Goal: Submit feedback/report problem

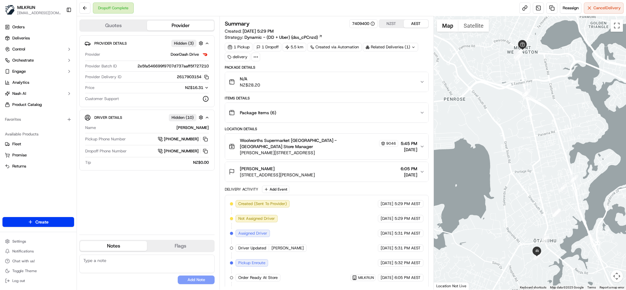
click at [377, 87] on div "N/A NZ$28.20" at bounding box center [324, 82] width 191 height 12
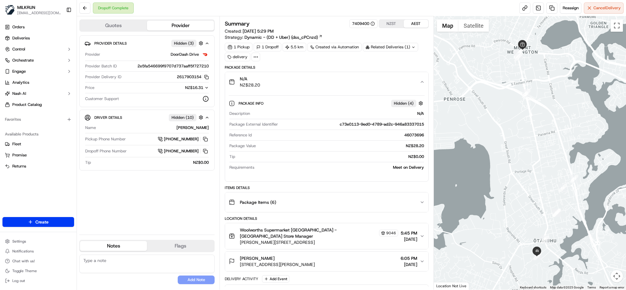
click at [377, 87] on div "N/A NZ$28.20" at bounding box center [324, 82] width 191 height 12
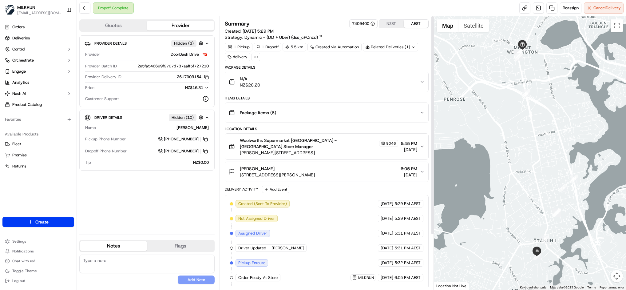
click at [375, 82] on div "N/A NZ$28.20" at bounding box center [324, 82] width 191 height 12
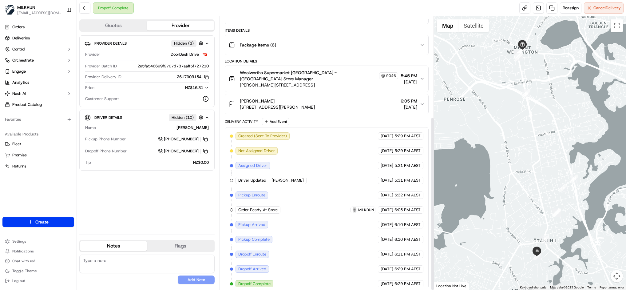
scroll to position [158, 0]
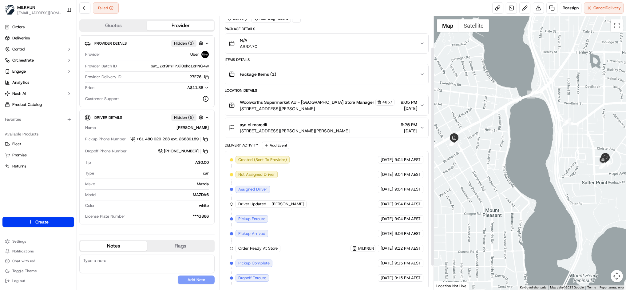
scroll to position [68, 0]
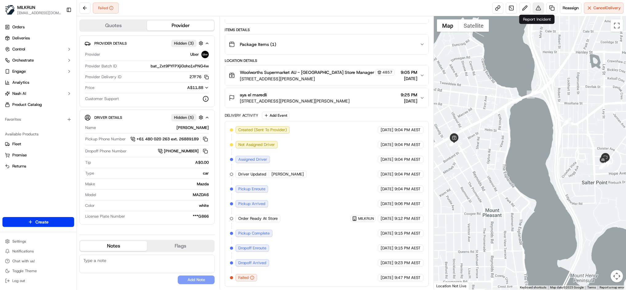
click at [538, 10] on button at bounding box center [538, 7] width 11 height 11
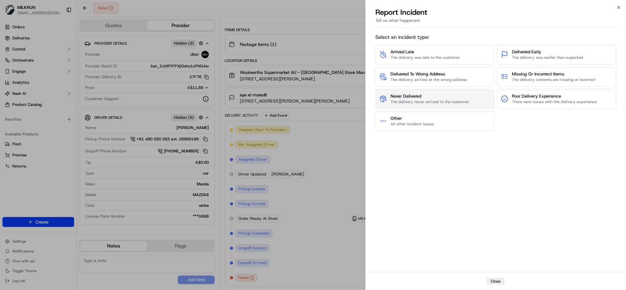
click at [442, 103] on span "The delivery never arrived to the customer" at bounding box center [430, 102] width 79 height 6
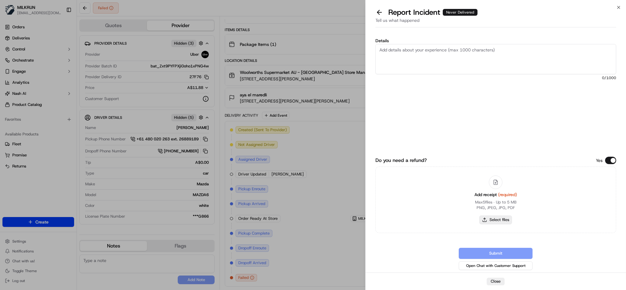
click at [509, 219] on button "Select files" at bounding box center [496, 219] width 33 height 9
type input "C:\fakepath\Aya.jpg"
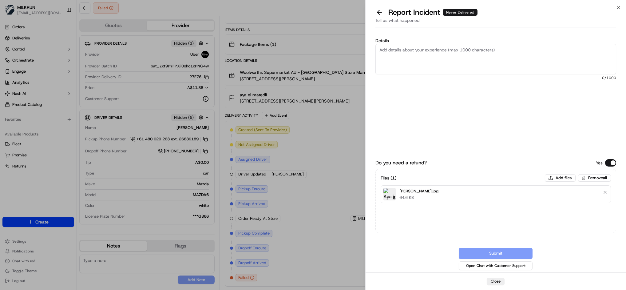
click at [401, 53] on textarea "Details" at bounding box center [496, 59] width 241 height 30
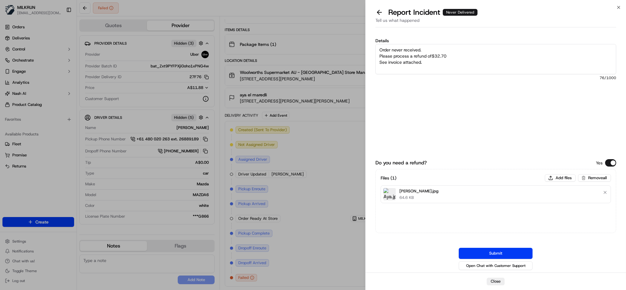
click at [420, 48] on textarea "Order never received. Please process a refund of$32.70 See invoice attached." at bounding box center [496, 59] width 241 height 30
type textarea "Order never received by the customer. Please process a refund of$32.70 See invo…"
click at [499, 254] on button "Submit" at bounding box center [496, 253] width 74 height 11
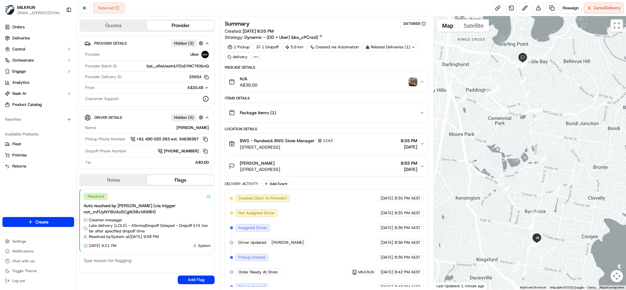
click at [412, 82] on img "button" at bounding box center [413, 82] width 9 height 9
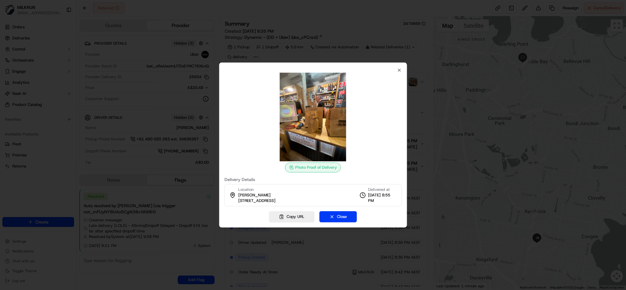
click at [393, 68] on div "Photo Proof of Delivery Delivery Details Location Sanja Kovacevic 250 New South…" at bounding box center [314, 137] width 178 height 138
click at [400, 68] on icon "button" at bounding box center [399, 70] width 5 height 5
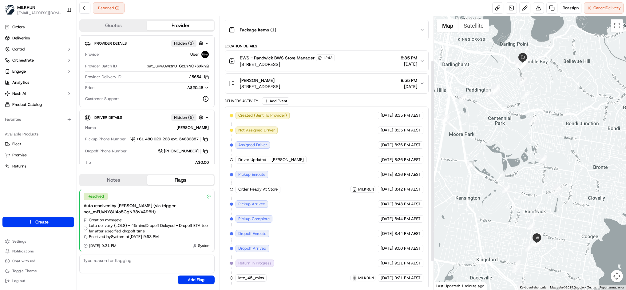
scroll to position [59, 0]
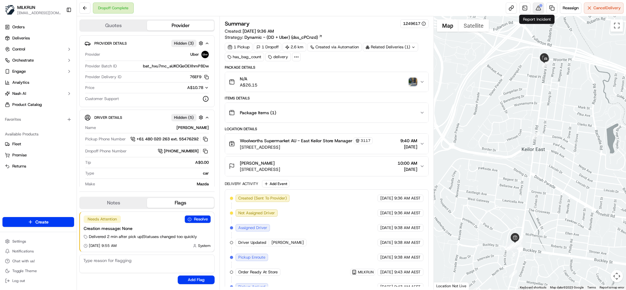
click at [539, 10] on button at bounding box center [538, 7] width 11 height 11
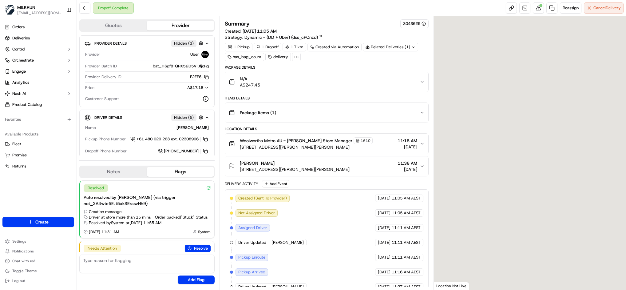
scroll to position [29, 0]
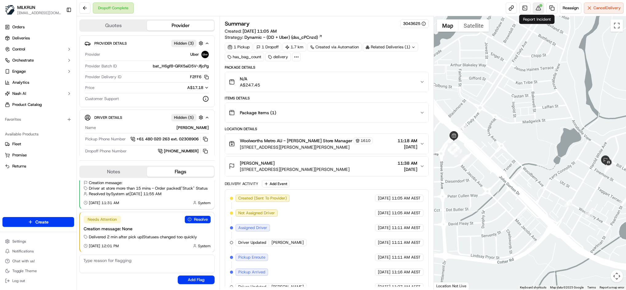
click at [537, 10] on button at bounding box center [538, 7] width 11 height 11
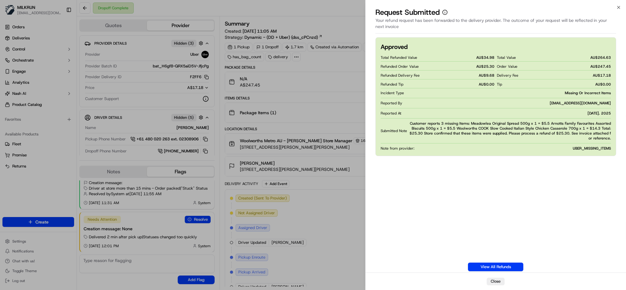
click at [518, 215] on div "Approved Total Refunded Value AU$ 34.98 Refunded Order Value AU$ 25.30 Refunded…" at bounding box center [496, 154] width 241 height 234
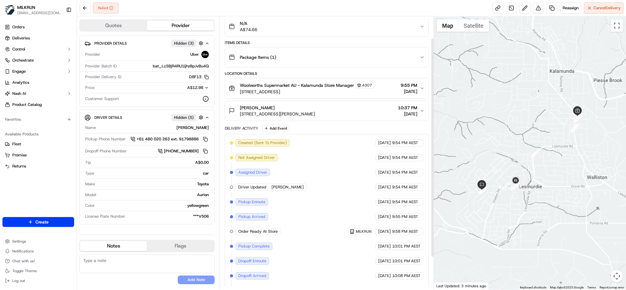
scroll to position [68, 0]
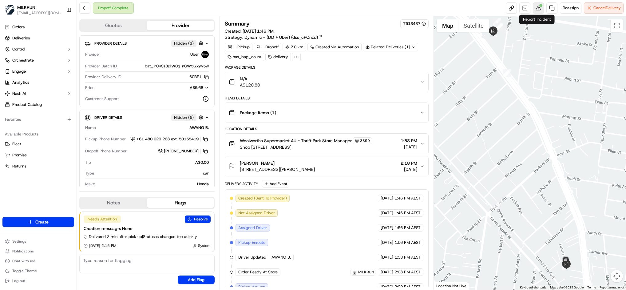
click at [537, 6] on button at bounding box center [538, 7] width 11 height 11
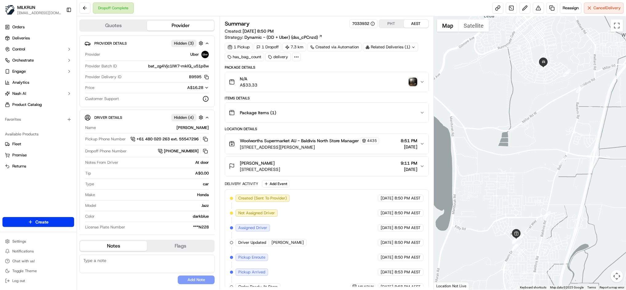
click at [410, 82] on img "button" at bounding box center [413, 82] width 9 height 9
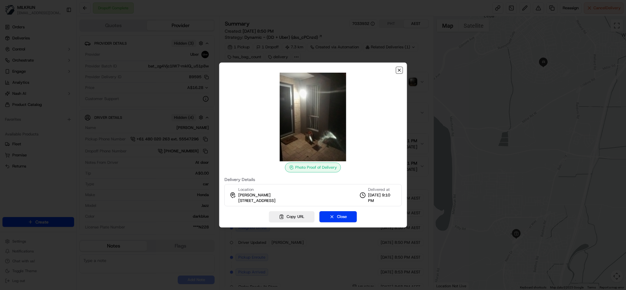
click at [399, 69] on icon "button" at bounding box center [399, 70] width 5 height 5
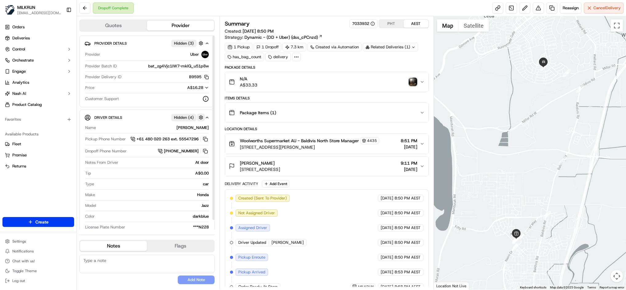
click at [204, 117] on button "button" at bounding box center [201, 118] width 8 height 8
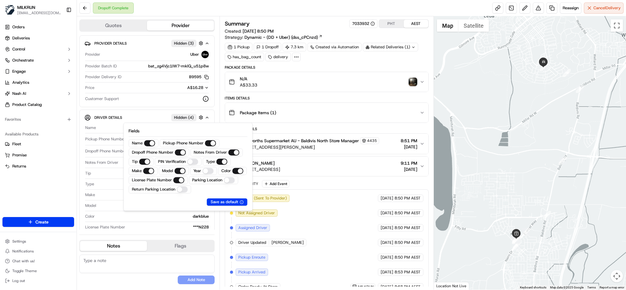
click at [415, 81] on img "button" at bounding box center [413, 82] width 9 height 9
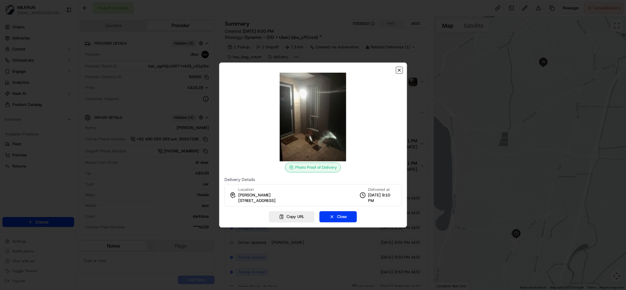
click at [398, 69] on icon "button" at bounding box center [399, 70] width 2 height 2
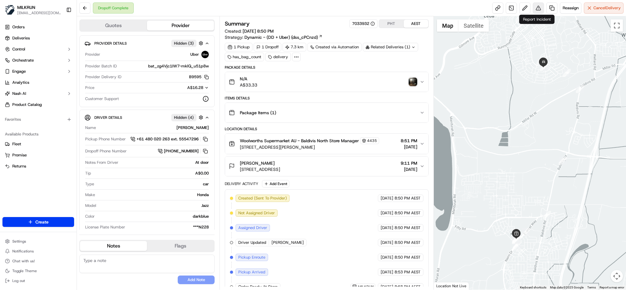
click at [539, 7] on button at bounding box center [538, 7] width 11 height 11
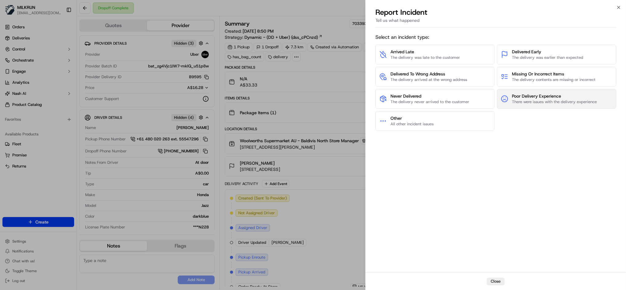
click at [544, 98] on span "Poor Delivery Experience" at bounding box center [554, 96] width 85 height 6
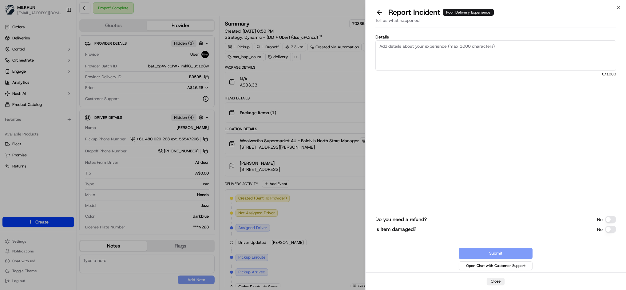
click at [406, 56] on textarea "Details" at bounding box center [496, 55] width 241 height 30
click at [414, 48] on textarea "Details" at bounding box center [496, 55] width 241 height 30
paste textarea "orders frequently get delivered next door which is inconvenient for me as there…"
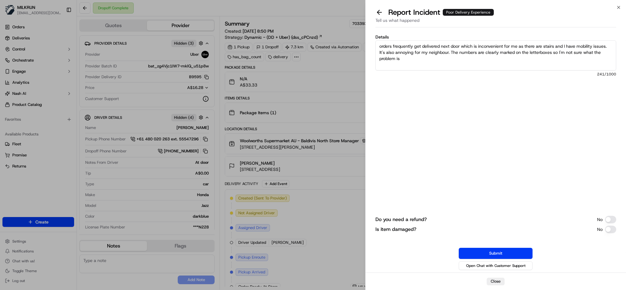
click at [381, 46] on textarea "orders frequently get delivered next door which is inconvenient for me as there…" at bounding box center [496, 55] width 241 height 30
click at [571, 45] on textarea "Customer reports that their orders frequently get delivered next door which is …" at bounding box center [496, 55] width 241 height 30
click at [401, 53] on textarea "Customer reports that their orders frequently get delivered next door which is …" at bounding box center [496, 55] width 241 height 30
drag, startPoint x: 524, startPoint y: 50, endPoint x: 450, endPoint y: 52, distance: 73.6
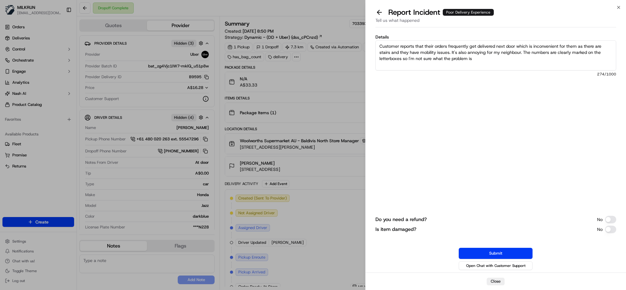
click at [450, 52] on textarea "Customer reports that their orders frequently get delivered next door which is …" at bounding box center [496, 55] width 241 height 30
click at [444, 58] on textarea "Customer reports that their orders frequently get delivered next door which is …" at bounding box center [496, 55] width 241 height 30
click at [603, 50] on textarea "Customer reports that their orders frequently get delivered next door which is …" at bounding box center [496, 55] width 241 height 30
click at [494, 51] on textarea "Customer reports that their orders frequently get delivered next door which is …" at bounding box center [496, 55] width 241 height 30
click at [376, 48] on textarea "Customer reports that their orders frequently get delivered next door which is …" at bounding box center [496, 55] width 241 height 30
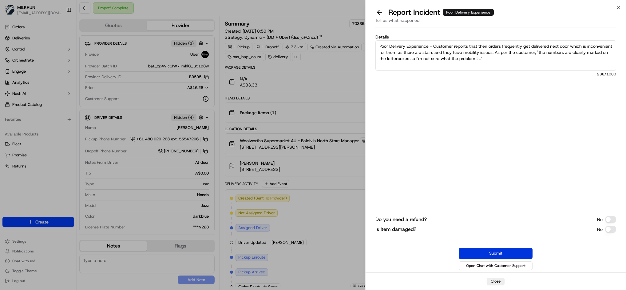
type textarea "Poor Delivery Experience - Customer reports that their orders frequently get de…"
click at [519, 252] on button "Submit" at bounding box center [496, 253] width 74 height 11
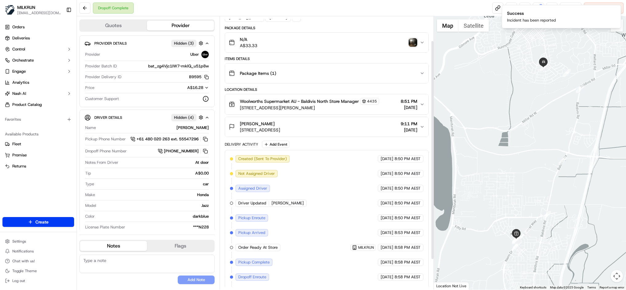
scroll to position [68, 0]
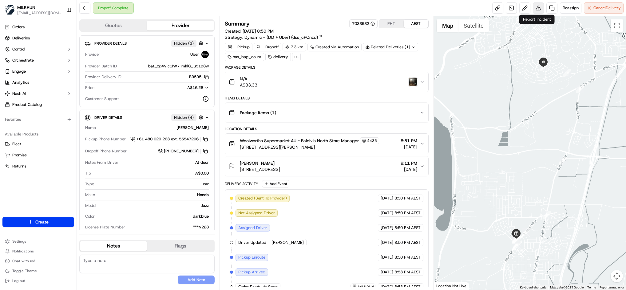
click at [537, 9] on button at bounding box center [538, 7] width 11 height 11
